Goal: Information Seeking & Learning: Learn about a topic

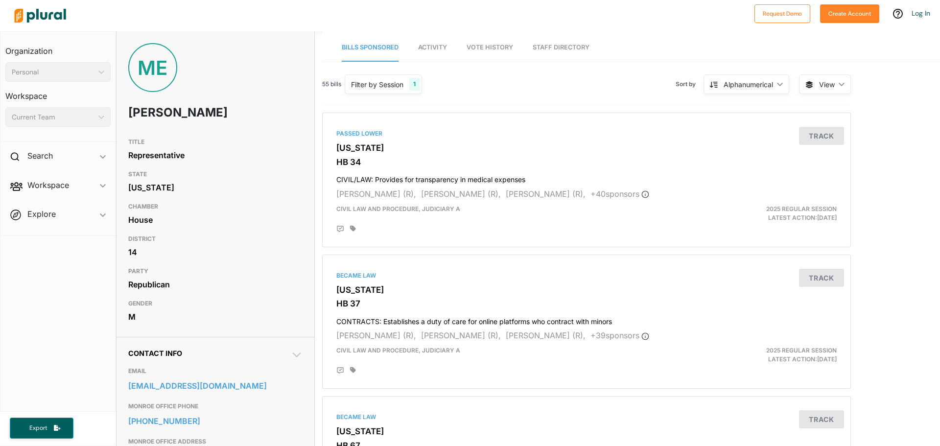
click at [483, 41] on link "Vote History" at bounding box center [489, 48] width 46 height 28
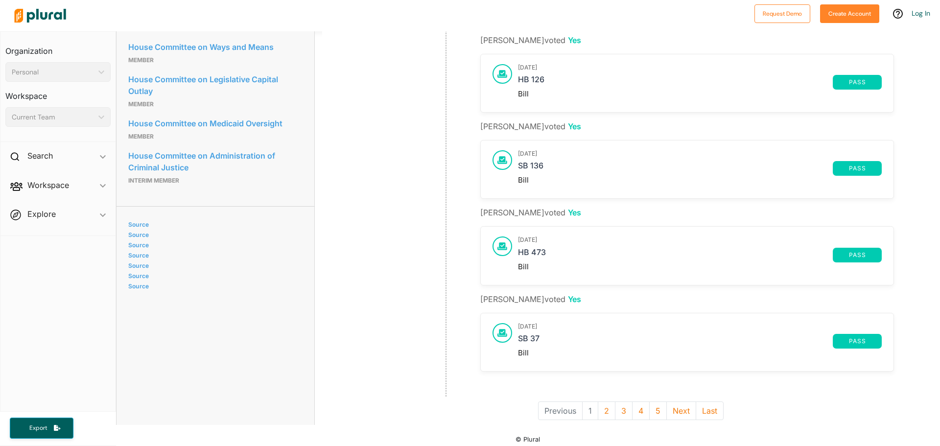
scroll to position [631, 0]
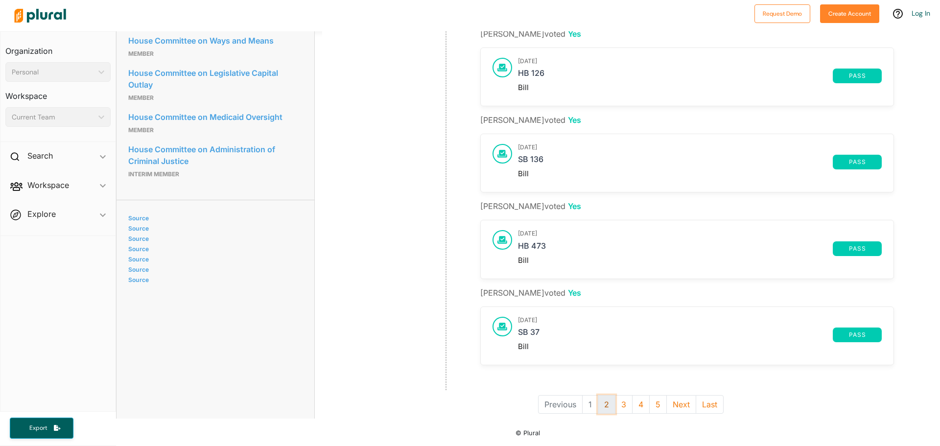
click at [602, 397] on button "2" at bounding box center [607, 404] width 18 height 19
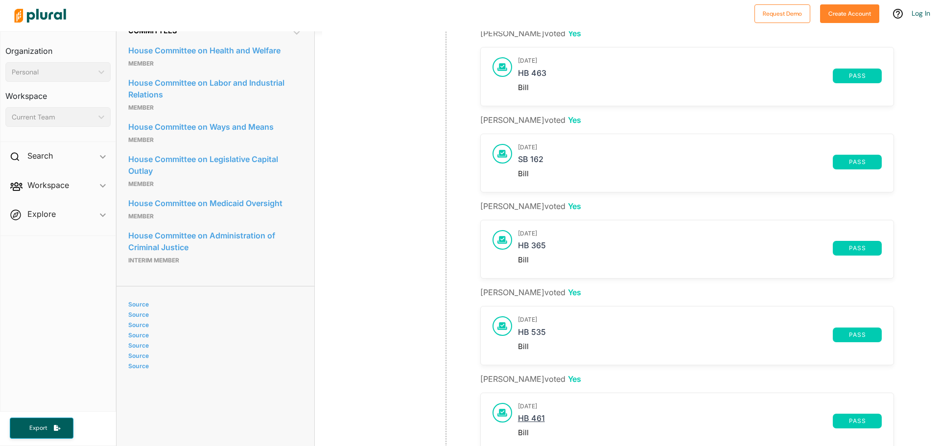
scroll to position [631, 0]
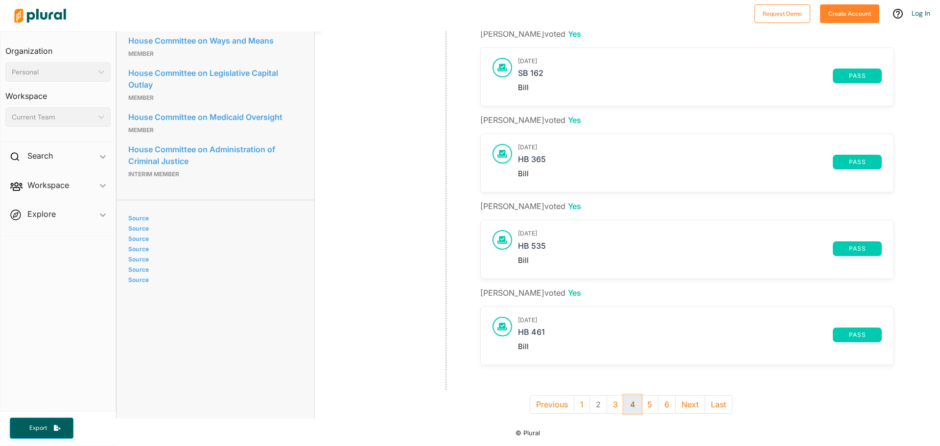
click at [626, 398] on button "4" at bounding box center [632, 404] width 18 height 19
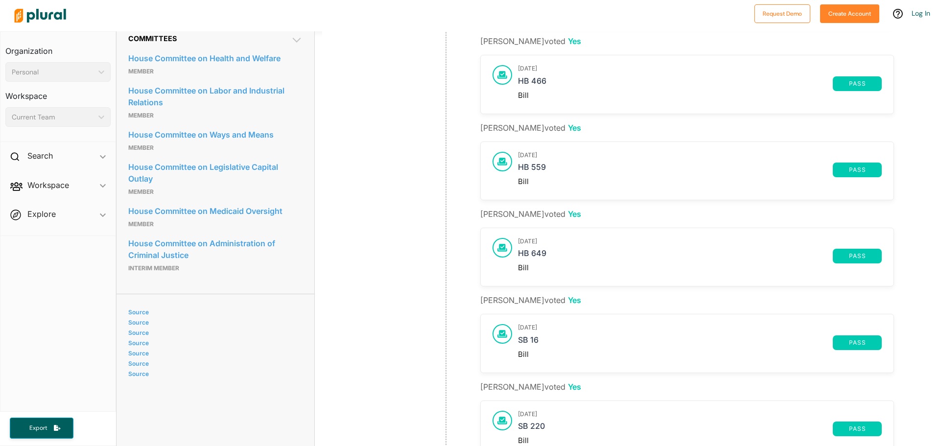
scroll to position [631, 0]
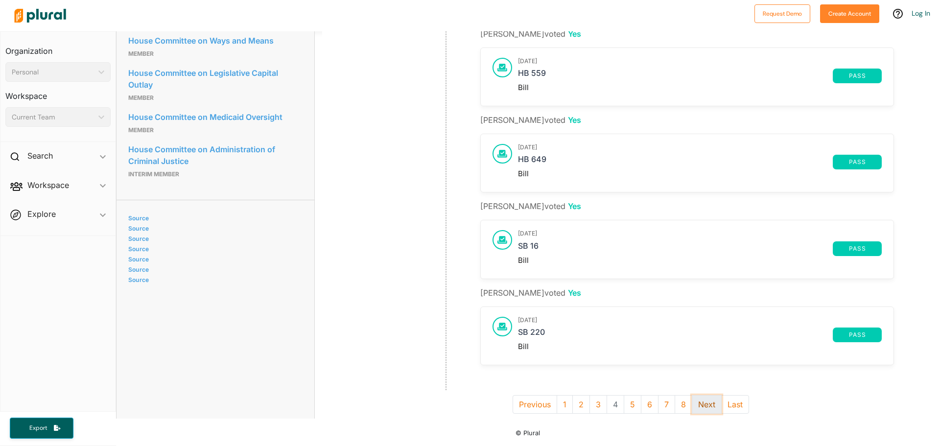
click at [702, 402] on button "Next" at bounding box center [706, 404] width 30 height 19
click at [688, 396] on button "9" at bounding box center [692, 404] width 18 height 19
